Goal: Find specific page/section: Find specific page/section

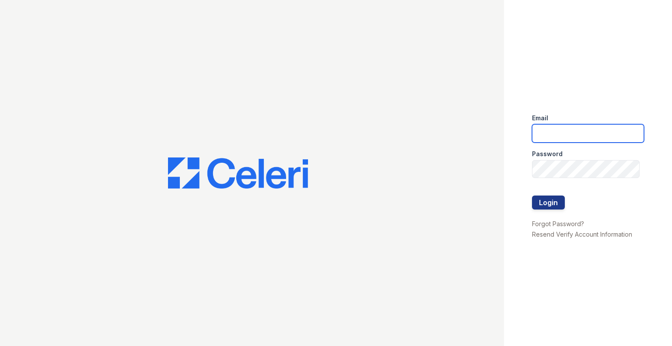
type input "morgan.pm@cafmanagement.com"
click at [549, 204] on button "Login" at bounding box center [548, 203] width 33 height 14
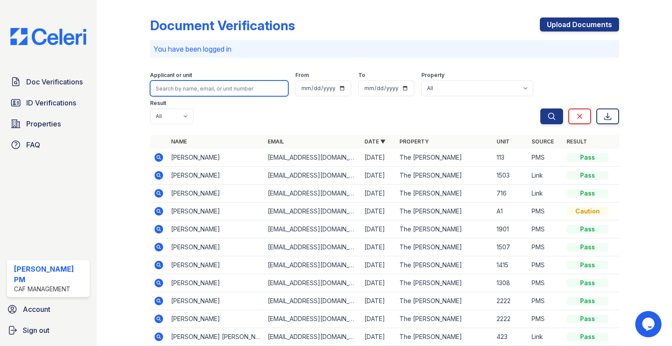
click at [212, 87] on input "search" at bounding box center [219, 89] width 138 height 16
type input "solano"
click at [541, 109] on button "Search" at bounding box center [552, 117] width 23 height 16
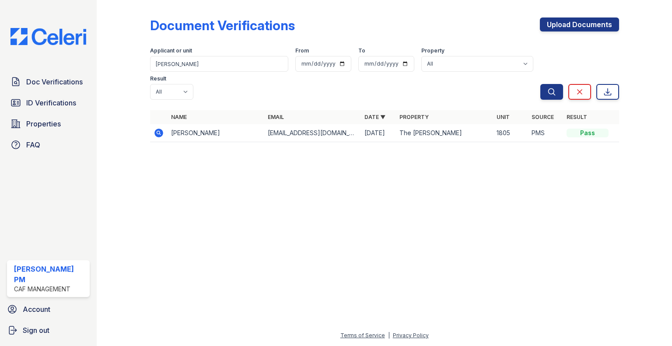
click at [50, 100] on span "ID Verifications" at bounding box center [51, 103] width 50 height 11
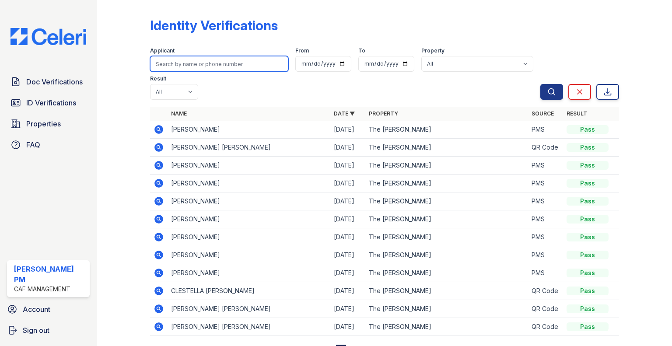
click at [201, 63] on input "search" at bounding box center [219, 64] width 138 height 16
type input "solano"
click at [541, 84] on button "Search" at bounding box center [552, 92] width 23 height 16
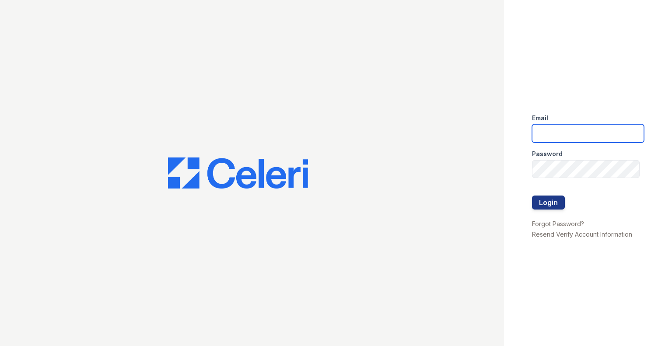
type input "morgan.pm@cafmanagement.com"
click at [550, 204] on button "Login" at bounding box center [548, 203] width 33 height 14
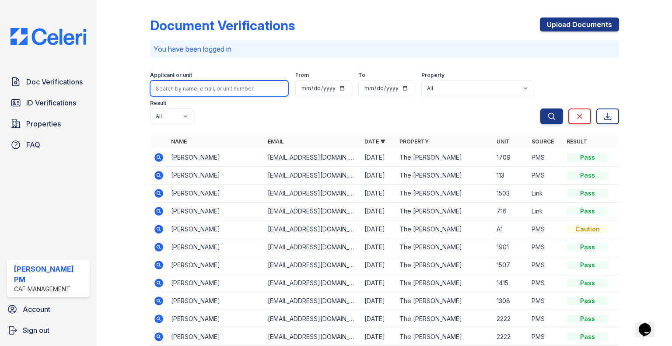
click at [184, 89] on input "search" at bounding box center [219, 89] width 138 height 16
type input "1"
type input "amari"
click at [541, 109] on button "Search" at bounding box center [552, 117] width 23 height 16
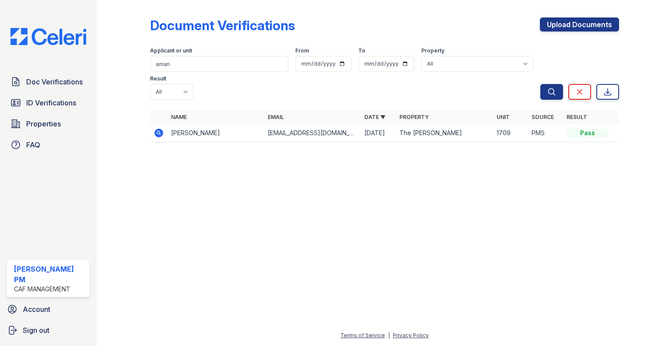
click at [71, 82] on span "Doc Verifications" at bounding box center [54, 82] width 56 height 11
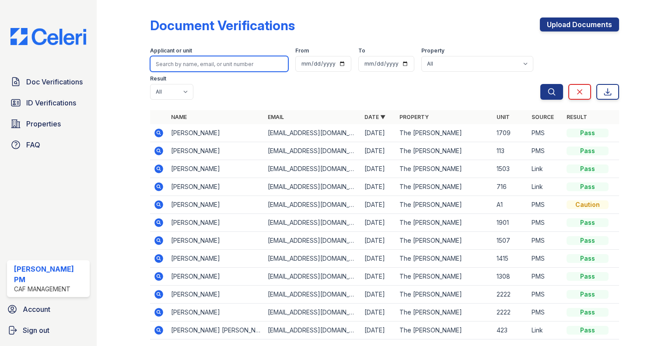
click at [200, 63] on input "search" at bounding box center [219, 64] width 138 height 16
type input "alaja"
click at [541, 84] on button "Search" at bounding box center [552, 92] width 23 height 16
